Goal: Navigation & Orientation: Find specific page/section

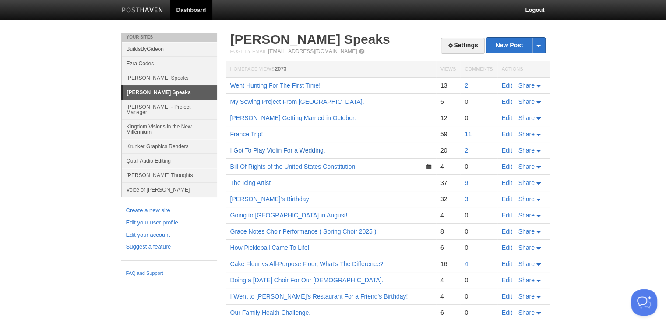
click at [258, 147] on link "I Got To Play Violin For a Wedding." at bounding box center [277, 150] width 95 height 7
click at [469, 85] on div "2" at bounding box center [479, 85] width 28 height 8
click at [466, 83] on link "2" at bounding box center [467, 85] width 4 height 7
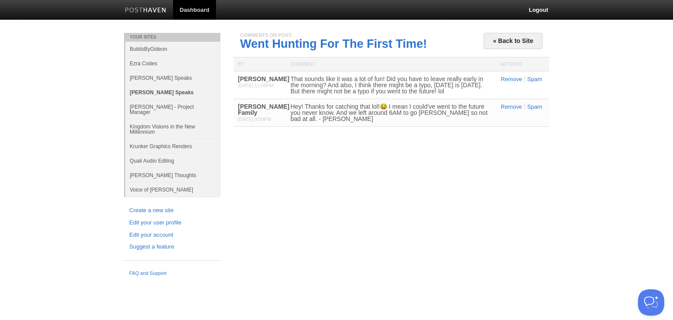
click at [187, 92] on link "[PERSON_NAME] Speaks" at bounding box center [172, 92] width 95 height 14
